Goal: Task Accomplishment & Management: Complete application form

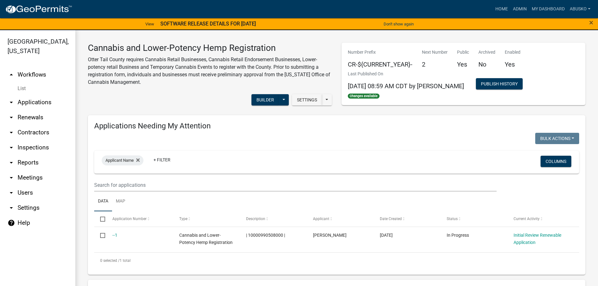
select select "3: 100"
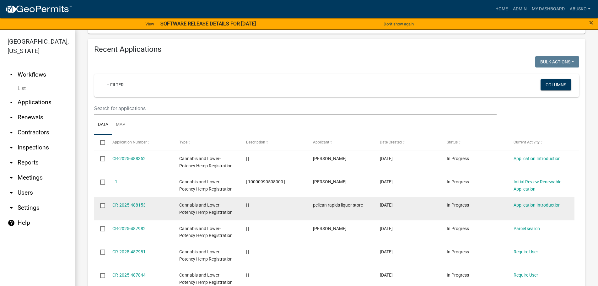
scroll to position [273, 0]
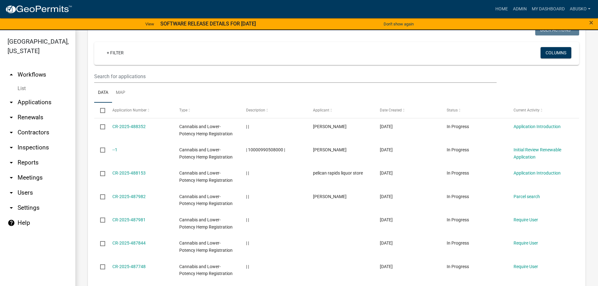
click at [35, 101] on link "arrow_drop_down Applications" at bounding box center [37, 102] width 75 height 15
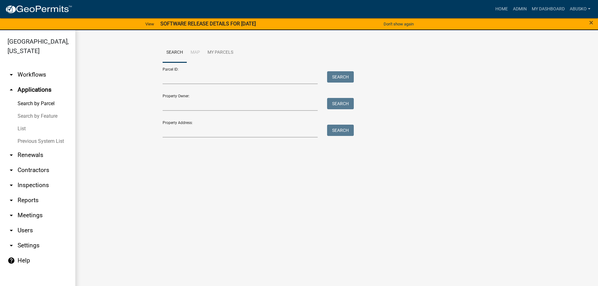
click at [36, 87] on link "arrow_drop_up Applications" at bounding box center [37, 89] width 75 height 15
click at [25, 90] on link "arrow_drop_up Applications" at bounding box center [37, 89] width 75 height 15
click at [33, 73] on link "arrow_drop_down Workflows" at bounding box center [37, 74] width 75 height 15
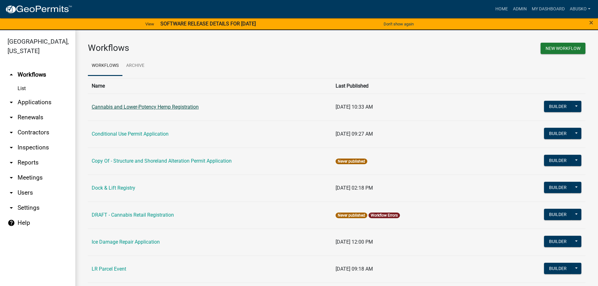
click at [153, 105] on link "Cannabis and Lower-Potency Hemp Registration" at bounding box center [145, 107] width 107 height 6
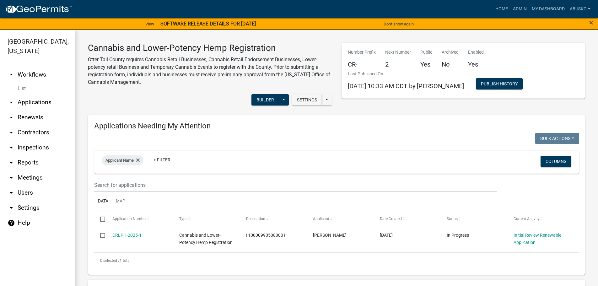
select select "3: 100"
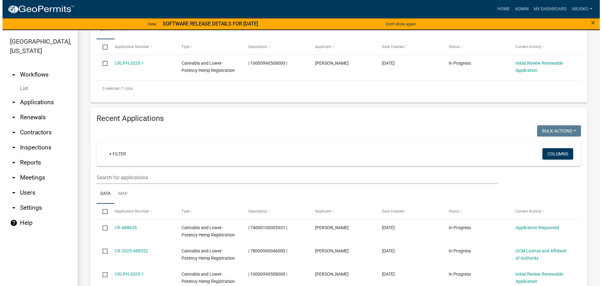
scroll to position [188, 0]
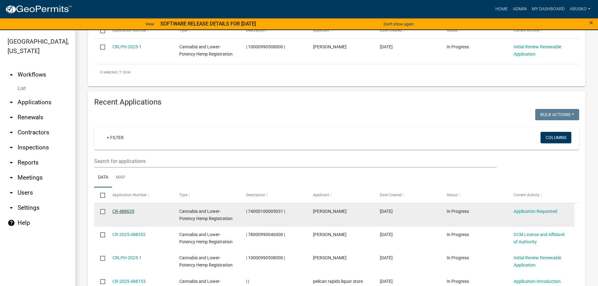
click at [124, 211] on link "CR-488635" at bounding box center [123, 211] width 22 height 5
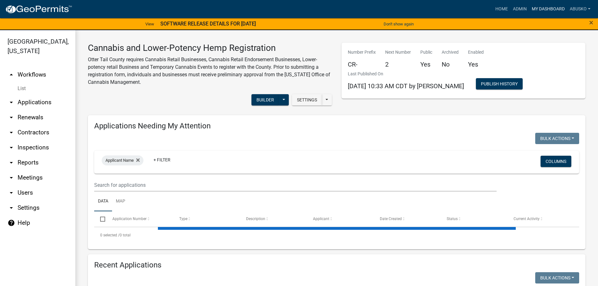
select select "3: 100"
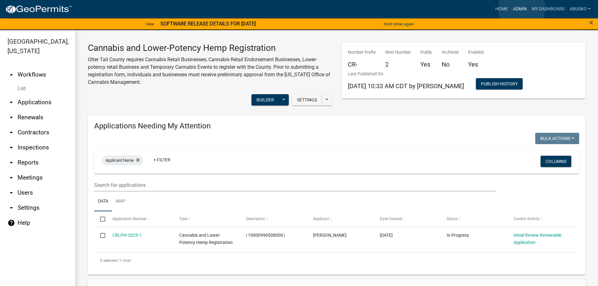
click at [521, 8] on link "Admin" at bounding box center [519, 9] width 19 height 12
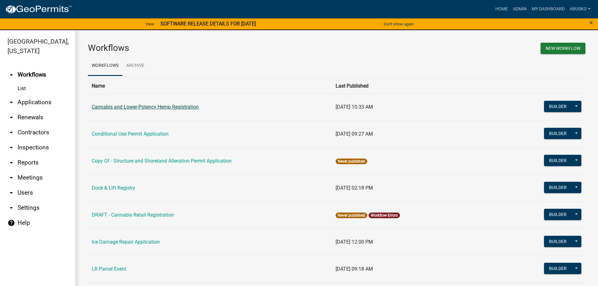
click at [190, 105] on link "Cannabis and Lower-Potency Hemp Registration" at bounding box center [145, 107] width 107 height 6
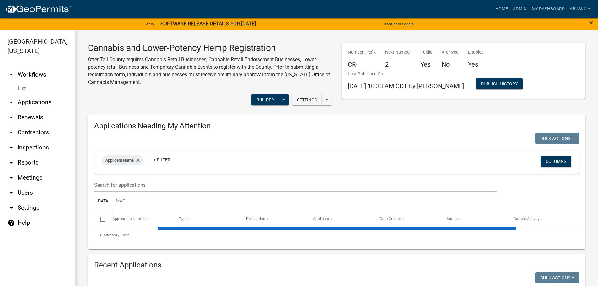
select select "3: 100"
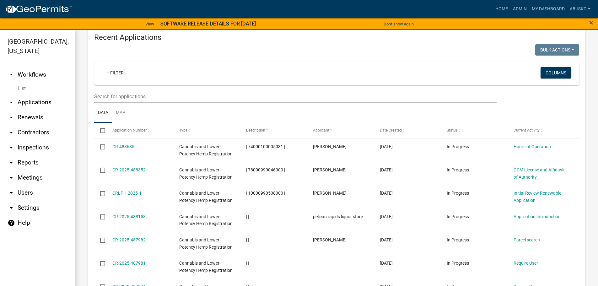
scroll to position [220, 0]
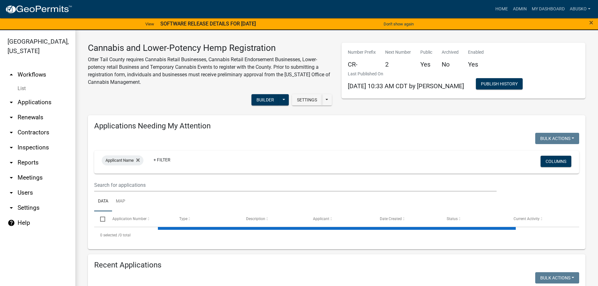
select select "3: 100"
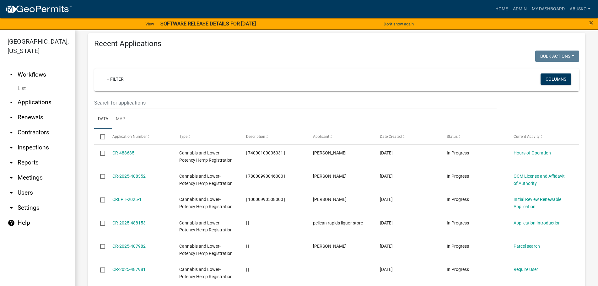
scroll to position [251, 0]
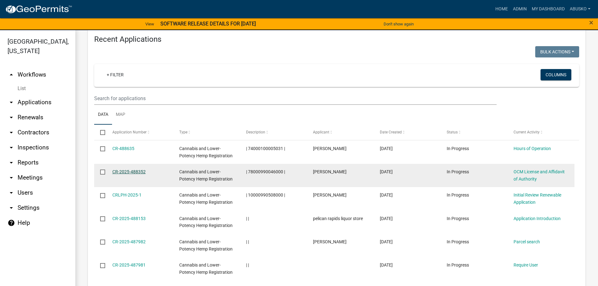
click at [124, 173] on link "CR-2025-488352" at bounding box center [128, 171] width 33 height 5
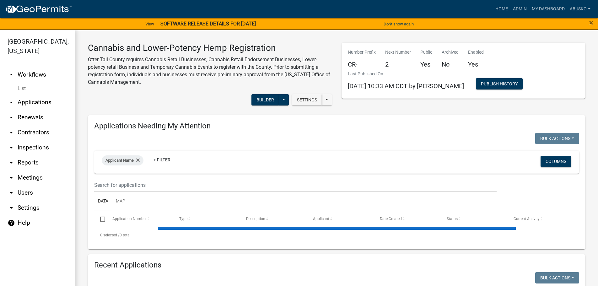
select select "3: 100"
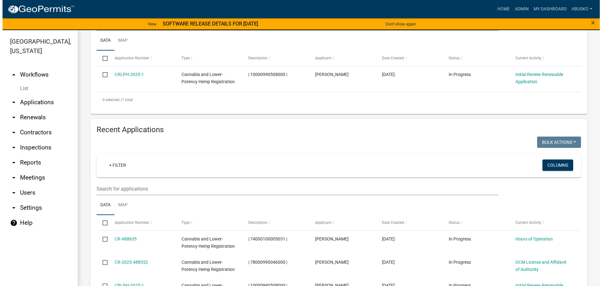
scroll to position [157, 0]
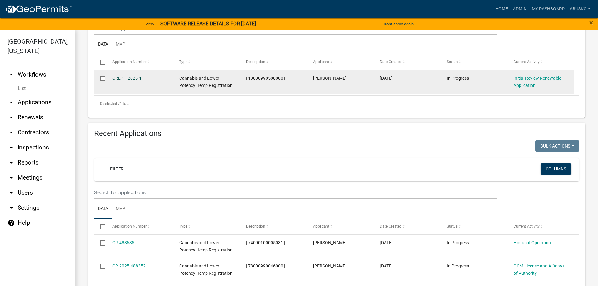
click at [128, 76] on link "CRLPH-2025-1" at bounding box center [126, 78] width 29 height 5
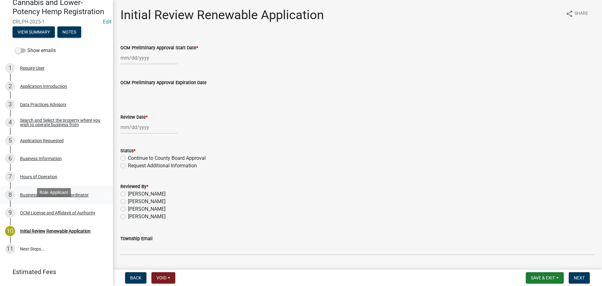
scroll to position [63, 0]
click at [58, 88] on div "Application Introduction" at bounding box center [43, 85] width 47 height 4
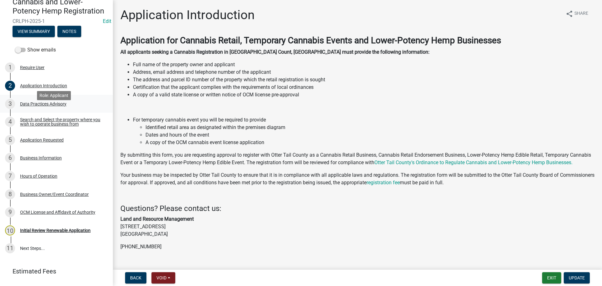
click at [47, 106] on div "Data Practices Advisory" at bounding box center [43, 104] width 46 height 4
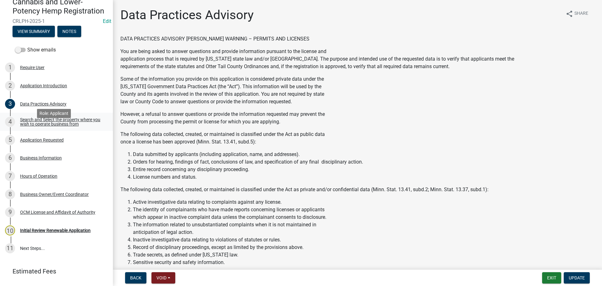
click at [50, 126] on div "Search and Select the property where you wish to operate business from" at bounding box center [61, 121] width 83 height 9
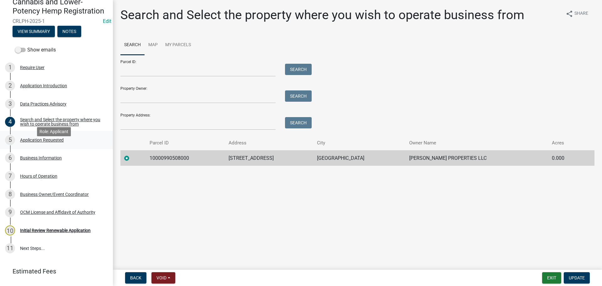
click at [49, 142] on div "Application Requested" at bounding box center [42, 140] width 44 height 4
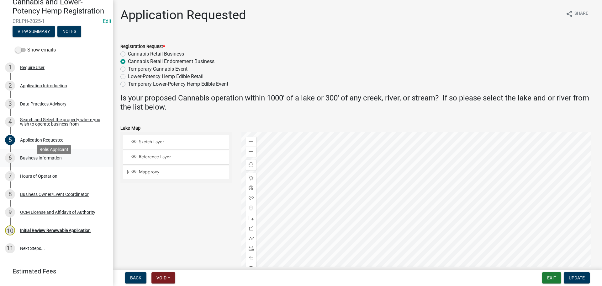
click at [46, 160] on div "Business Information" at bounding box center [41, 158] width 42 height 4
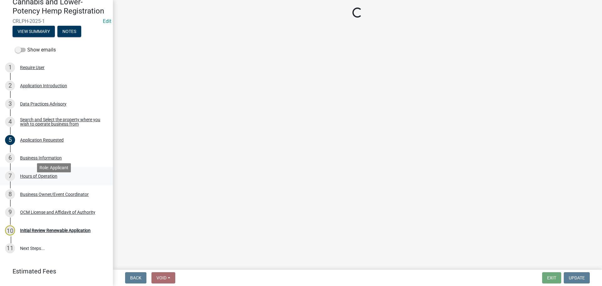
select select "abcd97b8-7c6c-4e5e-aff4-405aefa30ec1"
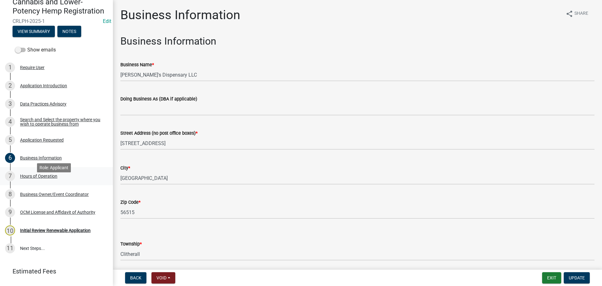
click at [46, 178] on div "Hours of Operation" at bounding box center [38, 176] width 37 height 4
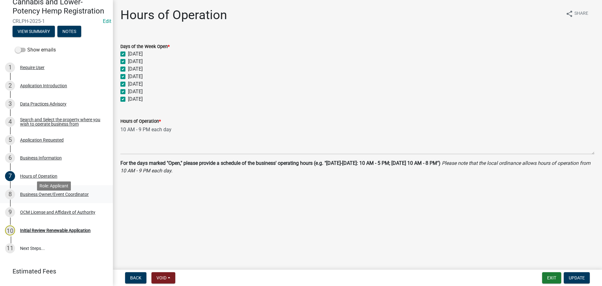
click at [44, 196] on div "Business Owner/Event Coordinator" at bounding box center [54, 194] width 69 height 4
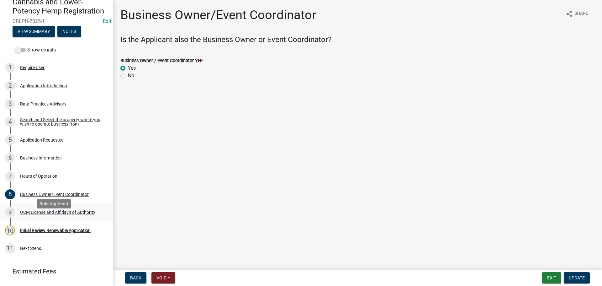
click at [50, 217] on div "9 OCM License and Affidavit of Authority" at bounding box center [54, 212] width 98 height 10
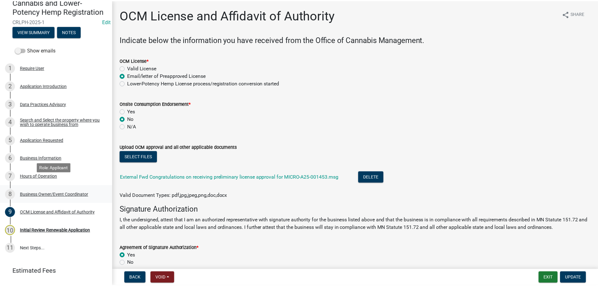
scroll to position [88, 0]
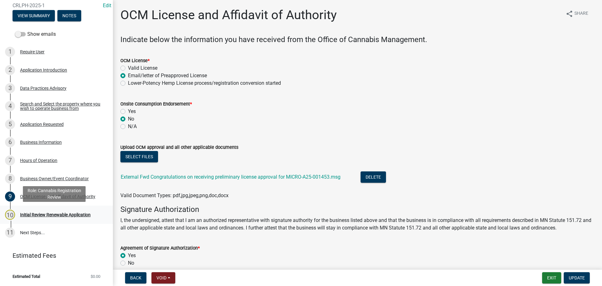
click at [65, 216] on div "Initial Review Renewable Application" at bounding box center [55, 214] width 71 height 4
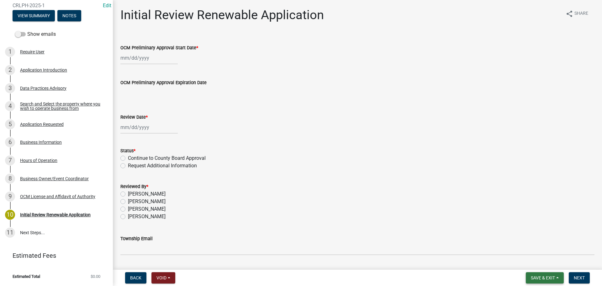
click at [539, 278] on span "Save & Exit" at bounding box center [543, 277] width 24 height 5
click at [530, 262] on button "Save & Exit" at bounding box center [539, 261] width 50 height 15
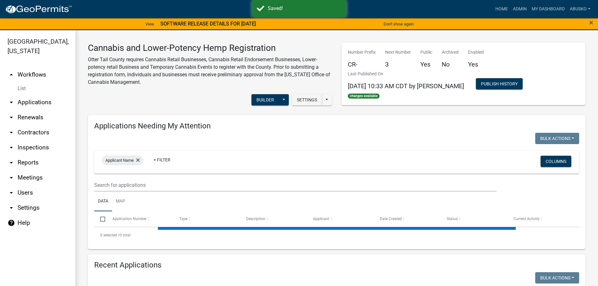
select select "3: 100"
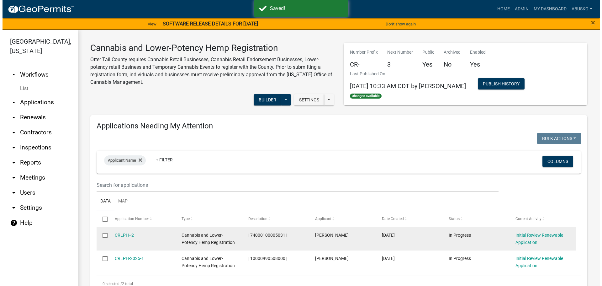
scroll to position [31, 0]
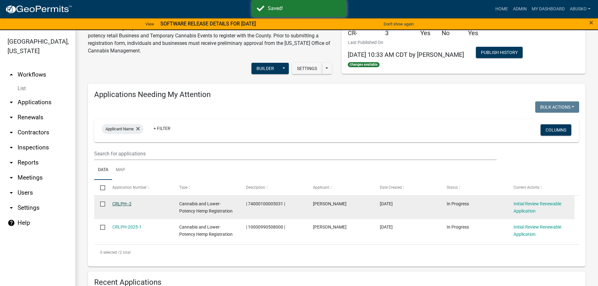
click at [123, 202] on link "CRLPH--2" at bounding box center [121, 203] width 19 height 5
